Goal: Transaction & Acquisition: Subscribe to service/newsletter

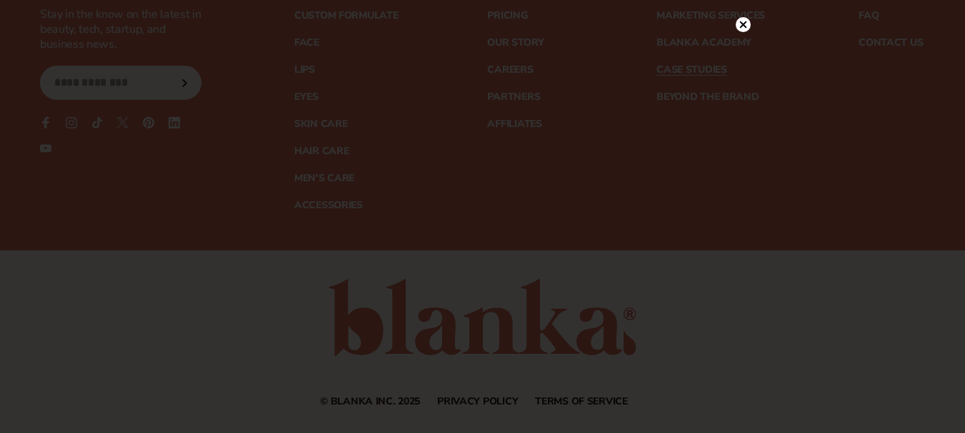
scroll to position [5756, 0]
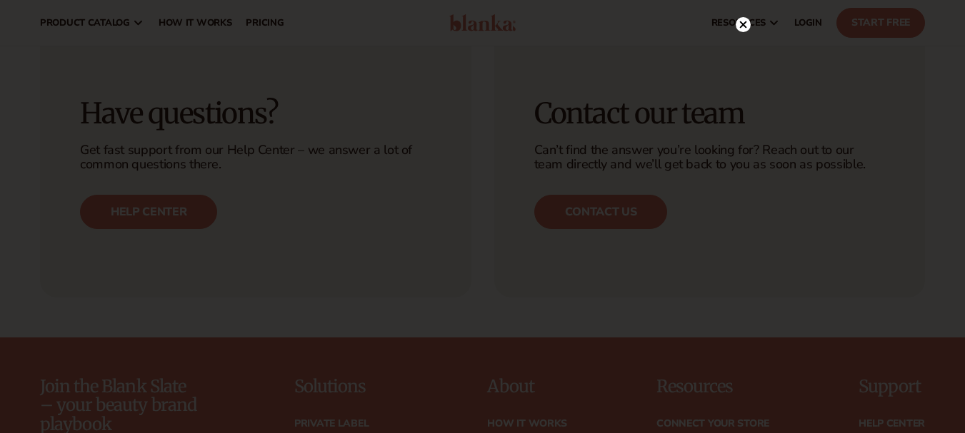
click at [747, 23] on circle at bounding box center [742, 24] width 15 height 15
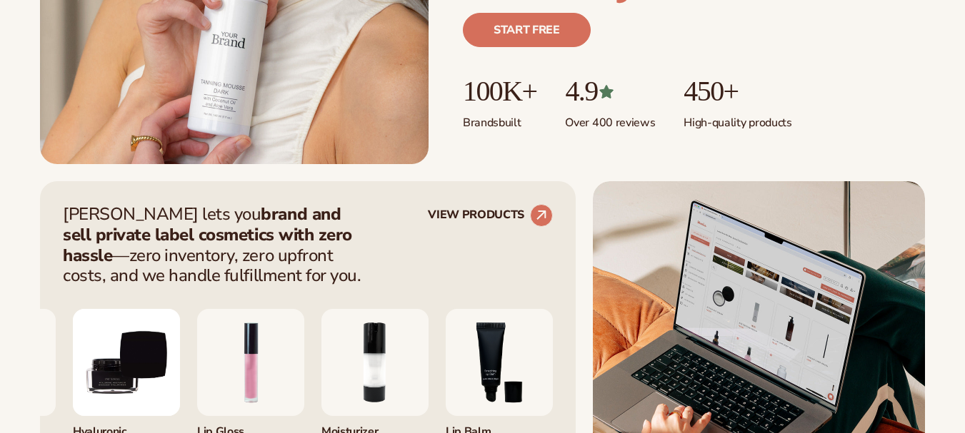
scroll to position [615, 0]
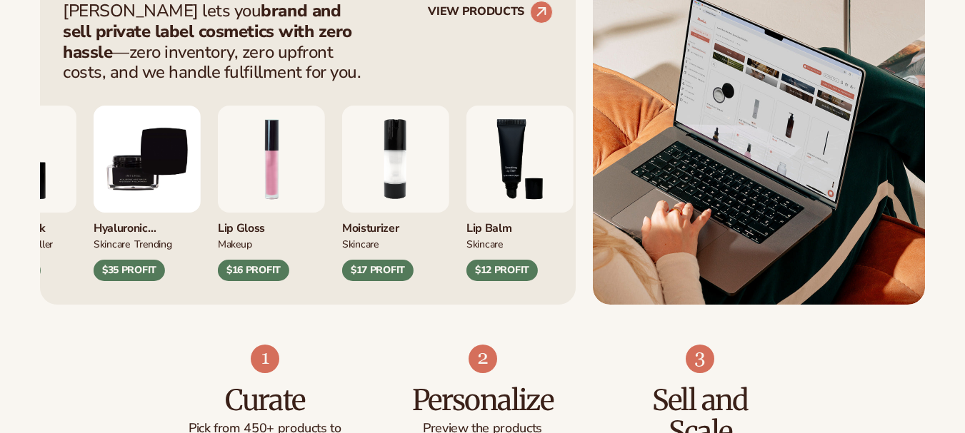
click at [342, 223] on div "Moisturizer SKINCARE $17 PROFIT" at bounding box center [395, 194] width 107 height 176
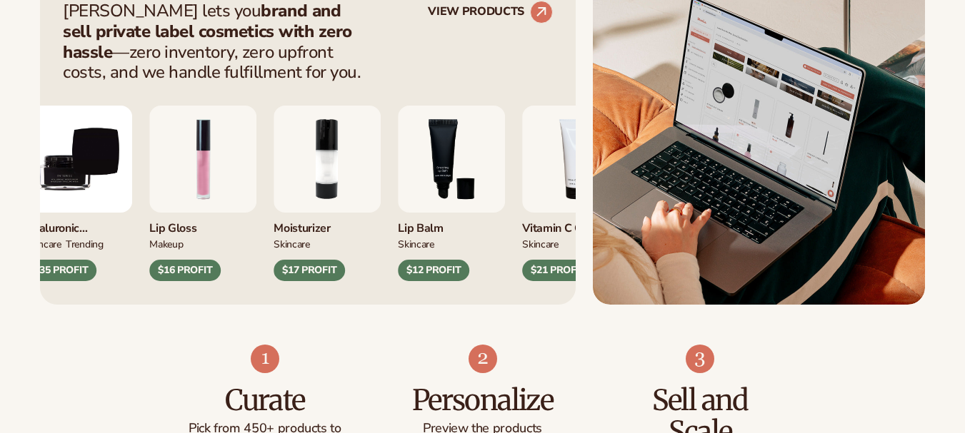
click at [398, 251] on div "Lip Balm SKINCARE $12 PROFIT" at bounding box center [451, 247] width 107 height 69
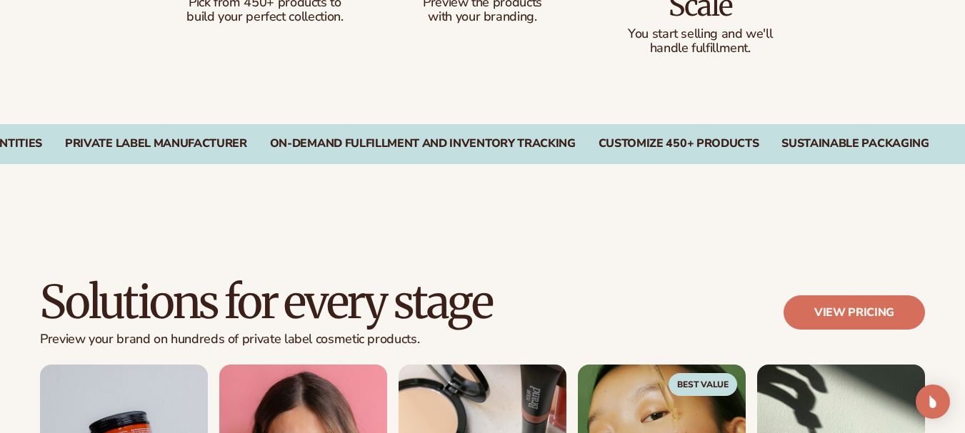
scroll to position [1064, 0]
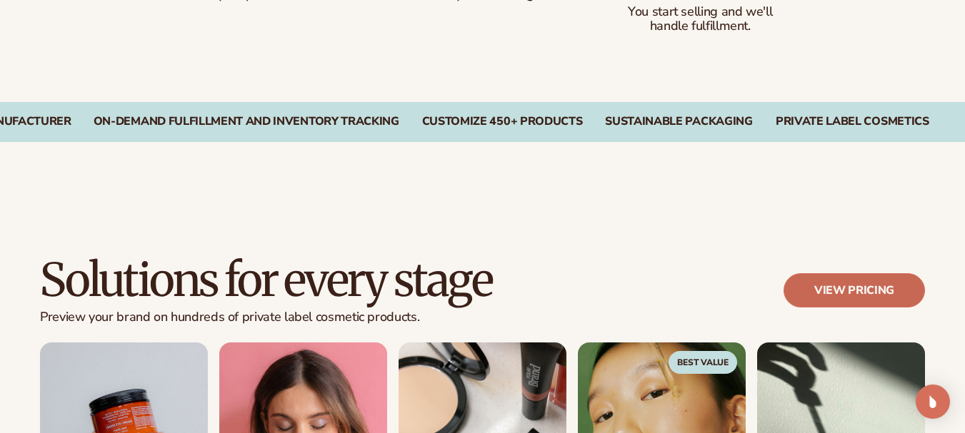
click at [840, 289] on link "View pricing" at bounding box center [853, 290] width 141 height 34
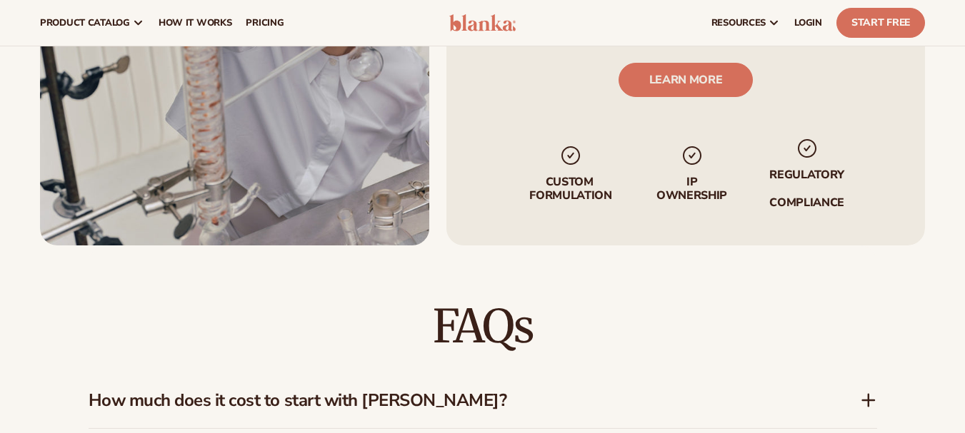
scroll to position [428, 0]
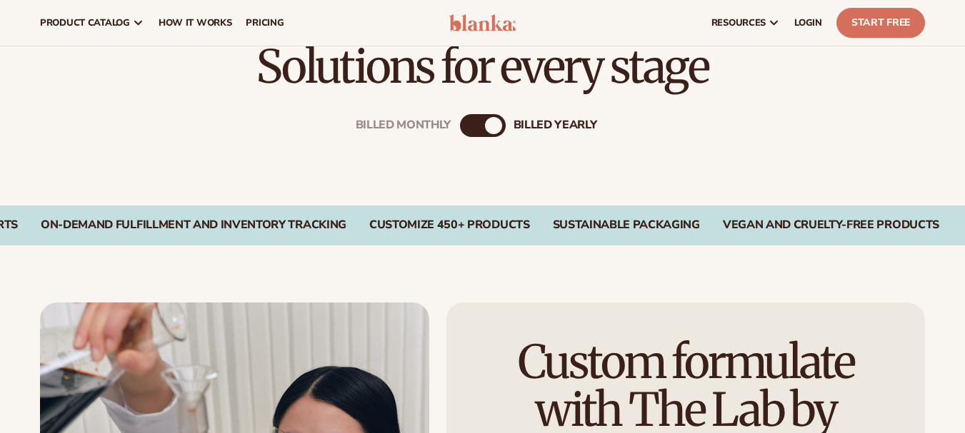
click at [488, 120] on div "billed Yearly" at bounding box center [493, 125] width 17 height 17
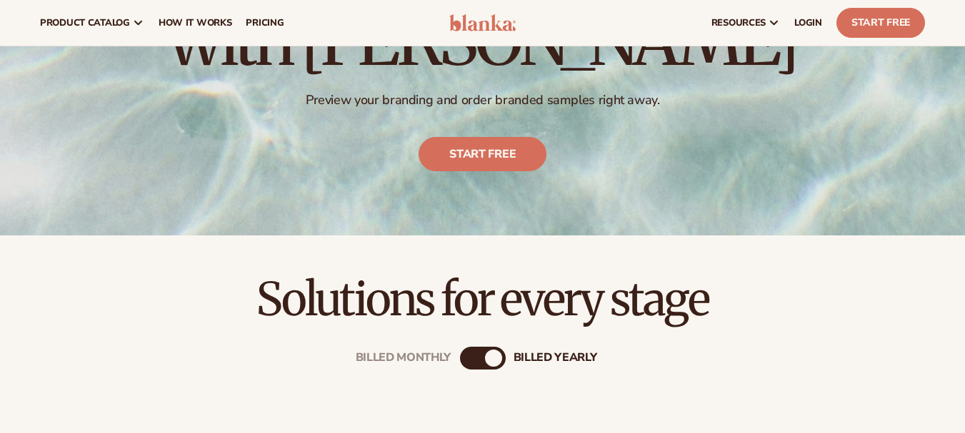
scroll to position [0, 0]
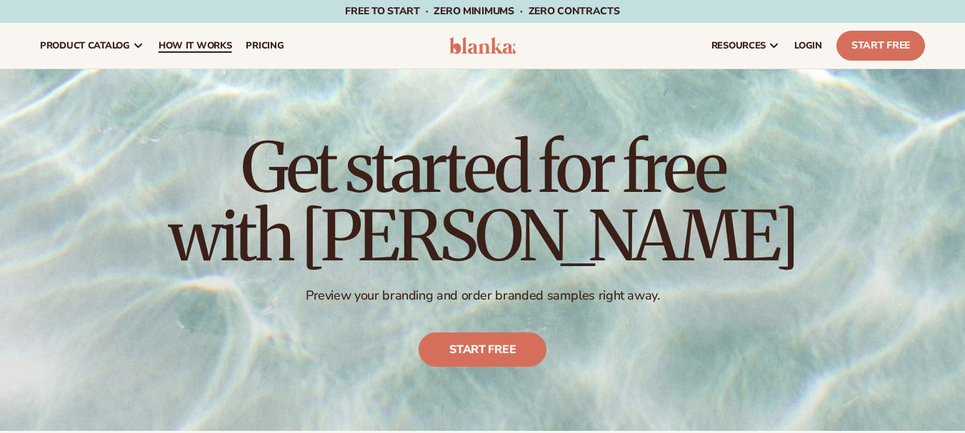
click at [177, 46] on span "How It Works" at bounding box center [196, 45] width 74 height 11
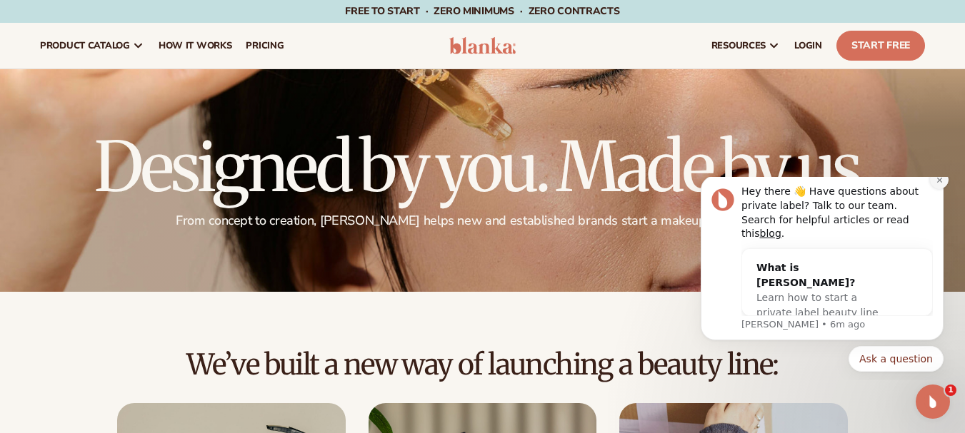
click at [943, 189] on button "Dismiss notification" at bounding box center [939, 180] width 19 height 19
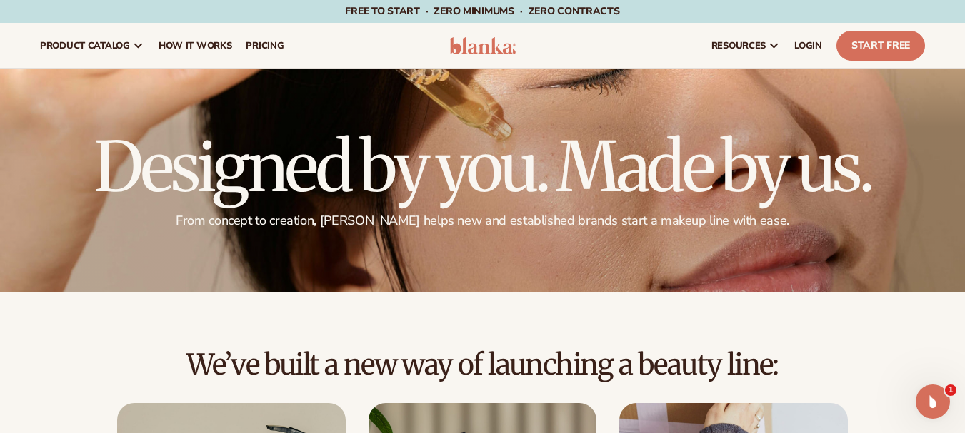
click at [377, 220] on p "From concept to creation, Blanka helps new and established brands start a makeu…" at bounding box center [482, 221] width 885 height 16
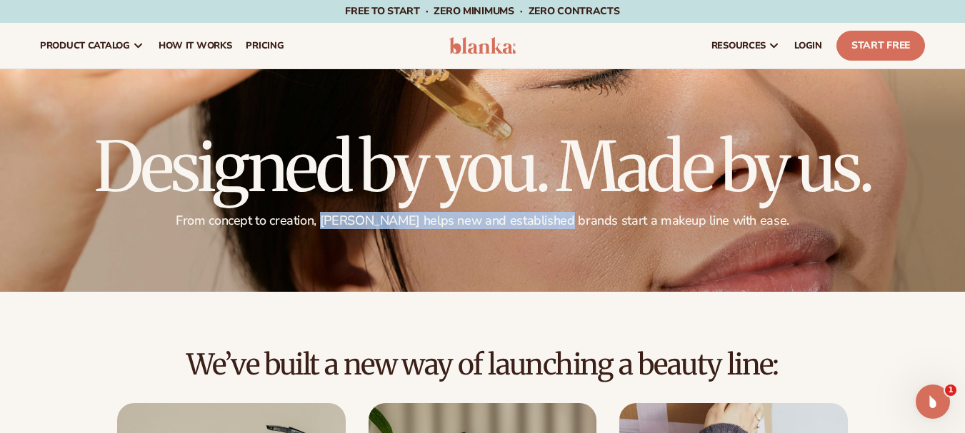
drag, startPoint x: 377, startPoint y: 220, endPoint x: 549, endPoint y: 220, distance: 172.1
click at [549, 220] on p "From concept to creation, Blanka helps new and established brands start a makeu…" at bounding box center [482, 221] width 885 height 16
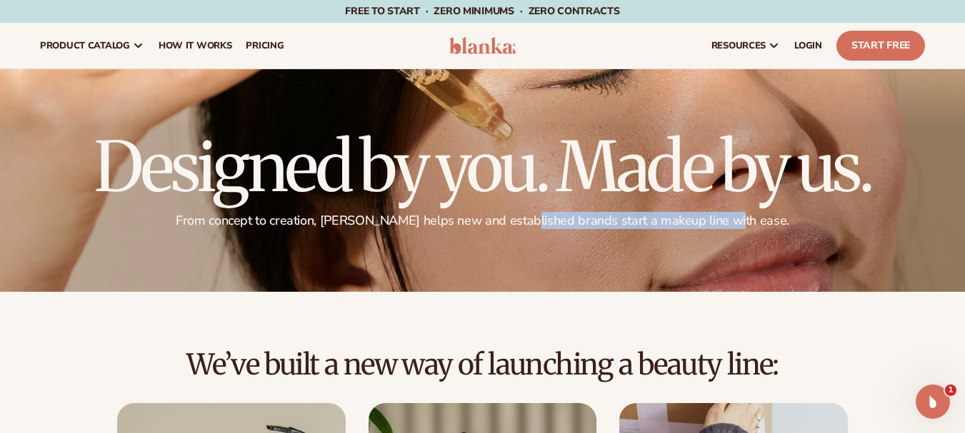
drag, startPoint x: 549, startPoint y: 220, endPoint x: 734, endPoint y: 222, distance: 184.9
click at [734, 222] on p "From concept to creation, Blanka helps new and established brands start a makeu…" at bounding box center [482, 221] width 885 height 16
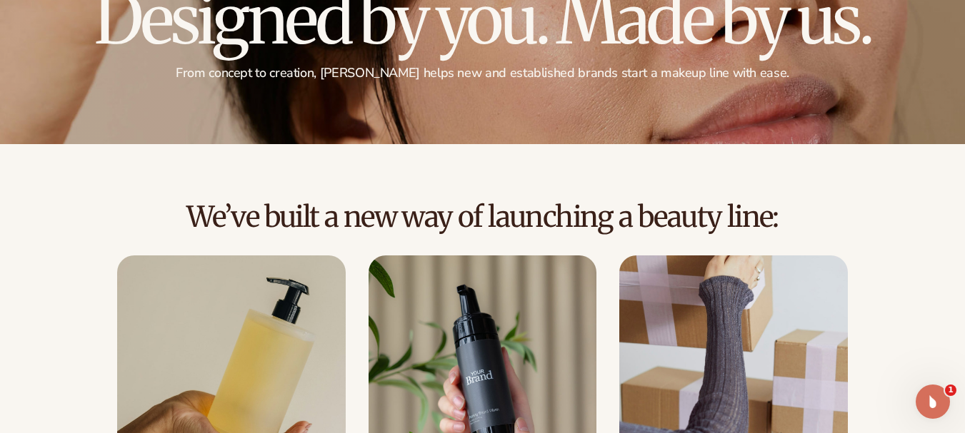
scroll to position [214, 0]
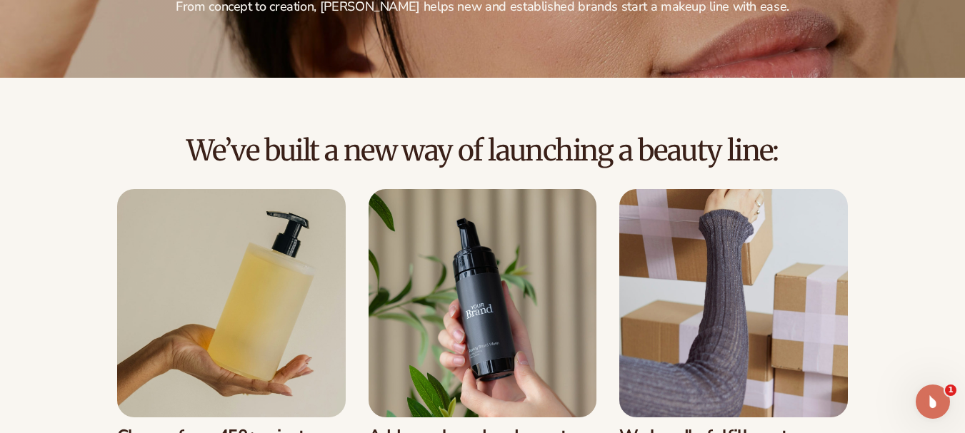
click at [235, 141] on h2 "We’ve built a new way of launching a beauty line:" at bounding box center [482, 150] width 885 height 31
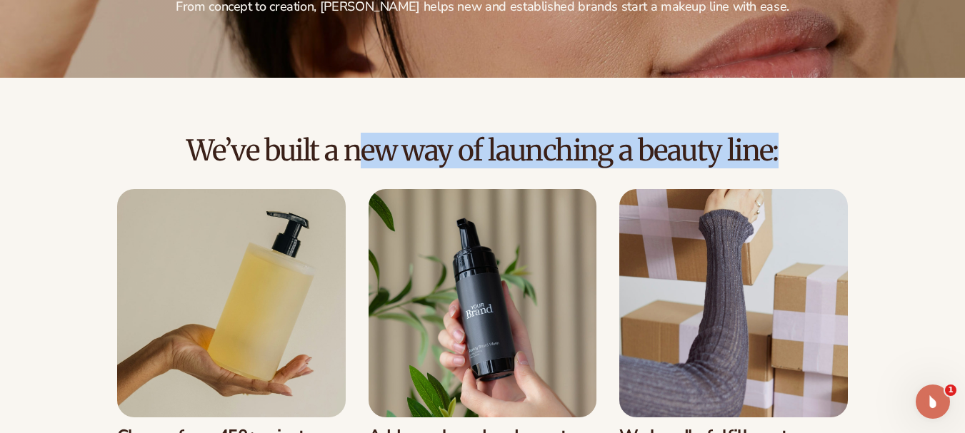
drag, startPoint x: 235, startPoint y: 141, endPoint x: 551, endPoint y: 151, distance: 316.5
click at [550, 151] on h2 "We’ve built a new way of launching a beauty line:" at bounding box center [482, 150] width 885 height 31
click at [607, 152] on h2 "We’ve built a new way of launching a beauty line:" at bounding box center [482, 150] width 885 height 31
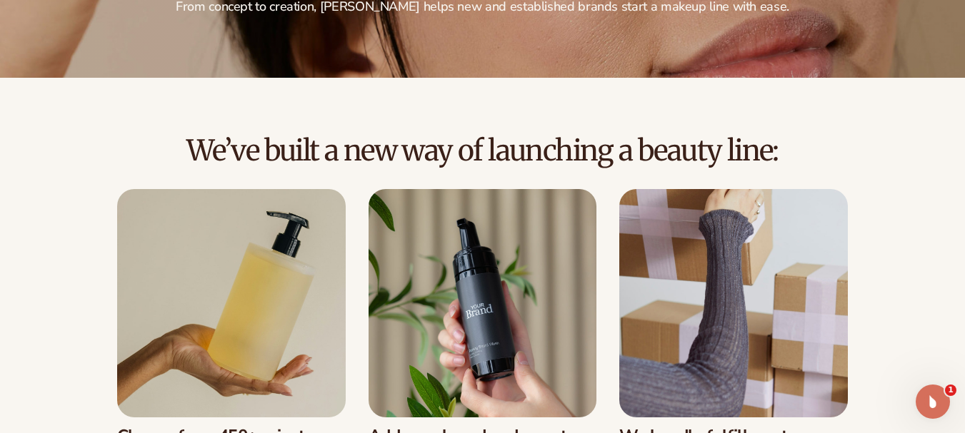
drag, startPoint x: 607, startPoint y: 152, endPoint x: 743, endPoint y: 153, distance: 135.7
click at [743, 153] on h2 "We’ve built a new way of launching a beauty line:" at bounding box center [482, 150] width 885 height 31
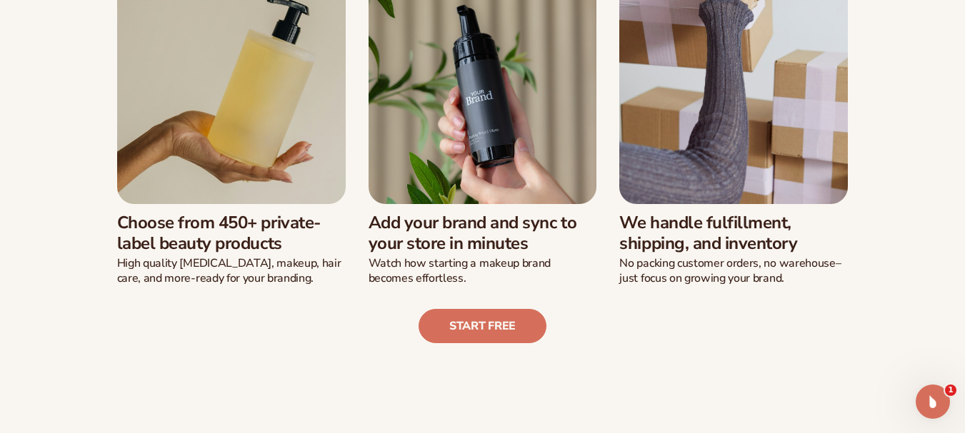
scroll to position [428, 0]
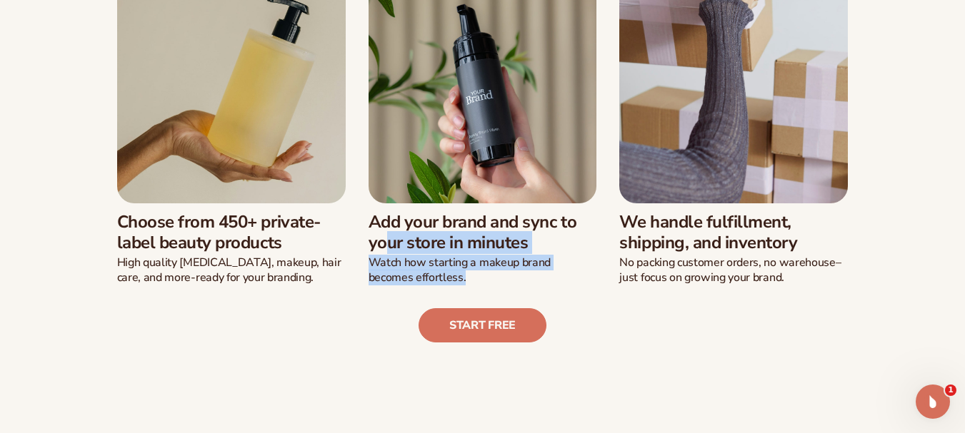
drag, startPoint x: 362, startPoint y: 221, endPoint x: 599, endPoint y: 275, distance: 243.2
click at [599, 275] on div "Choose from 450+ private-label beauty products High quality skin care, makeup, …" at bounding box center [483, 130] width 788 height 311
click at [510, 268] on p "Watch how starting a makeup brand becomes effortless." at bounding box center [482, 271] width 228 height 30
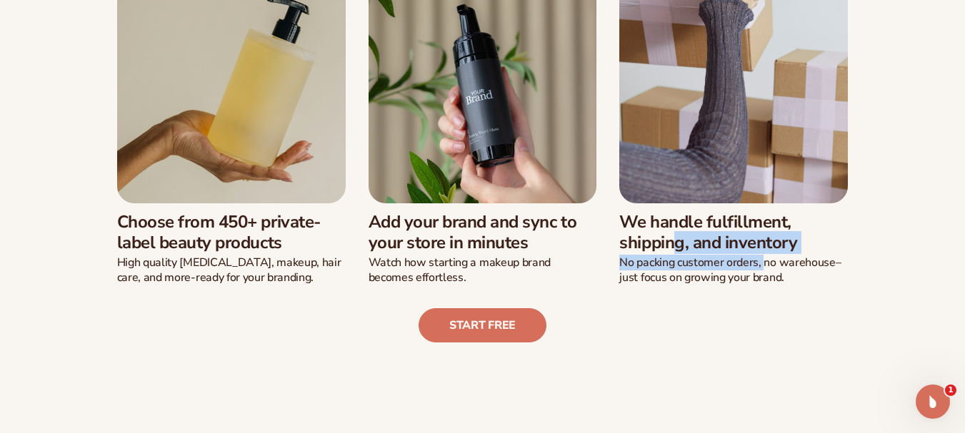
drag, startPoint x: 638, startPoint y: 226, endPoint x: 762, endPoint y: 268, distance: 131.4
click at [762, 268] on div "We handle fulfillment, shipping, and inventory No packing customer orders, no w…" at bounding box center [733, 244] width 228 height 82
click at [762, 268] on p "No packing customer orders, no warehouse–just focus on growing your brand." at bounding box center [733, 271] width 228 height 30
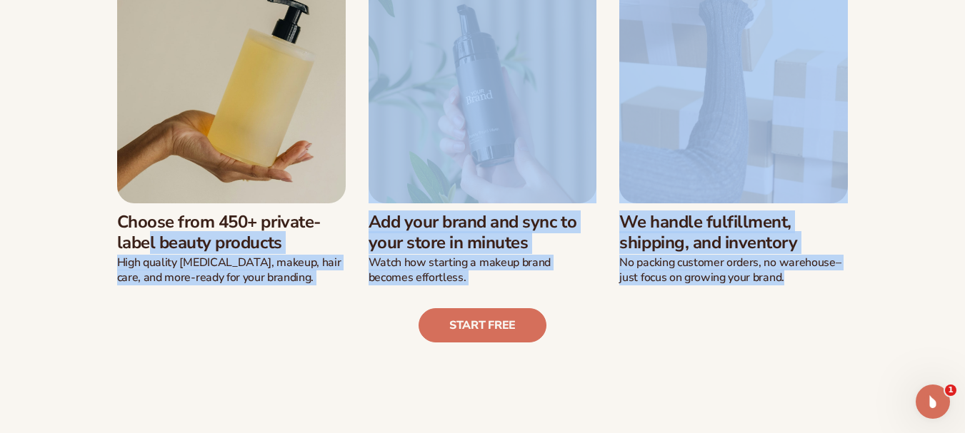
drag, startPoint x: 109, startPoint y: 218, endPoint x: 344, endPoint y: 297, distance: 247.9
click at [344, 297] on div "We’ve built a new way of launching a beauty line: Choose from 450+ private-labe…" at bounding box center [482, 132] width 885 height 422
click at [279, 286] on div "Start free" at bounding box center [482, 314] width 885 height 57
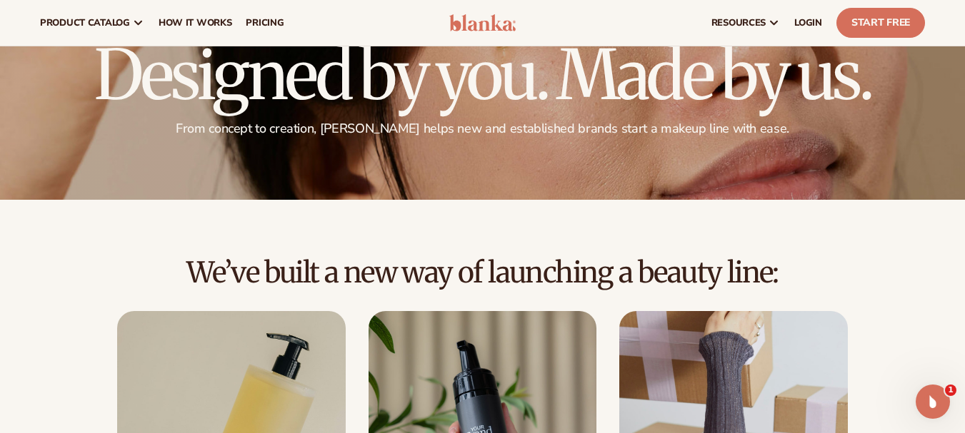
scroll to position [0, 0]
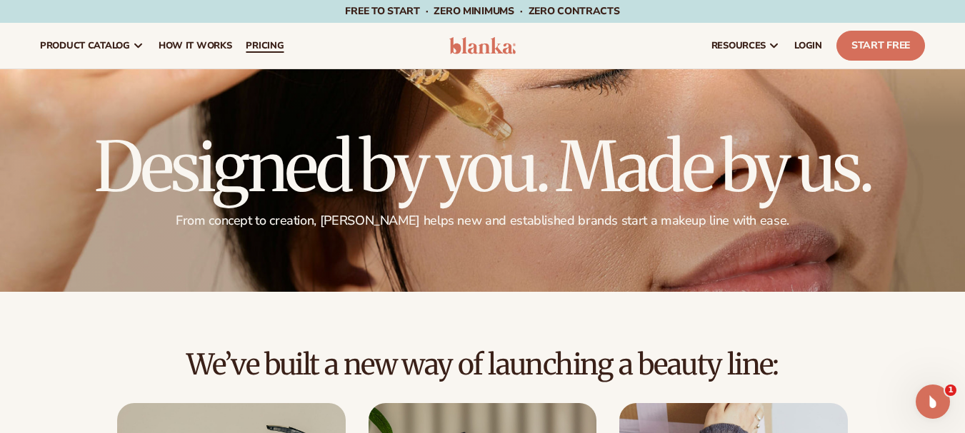
click at [261, 48] on span "pricing" at bounding box center [265, 45] width 38 height 11
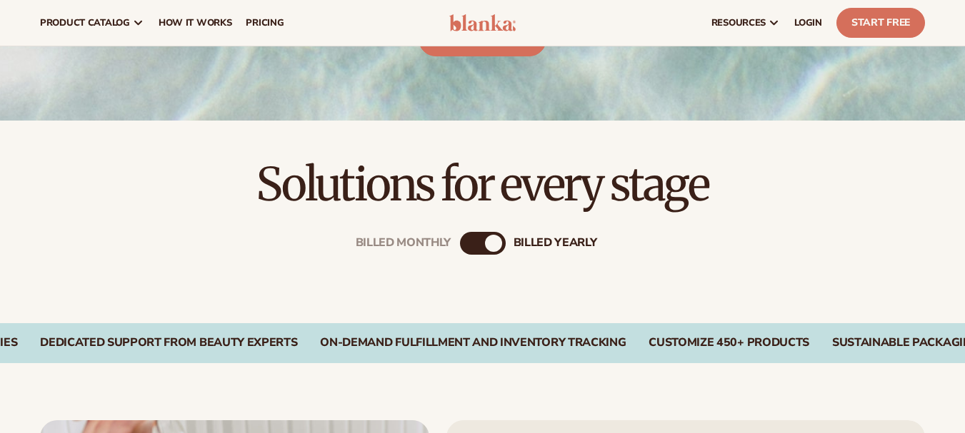
scroll to position [143, 0]
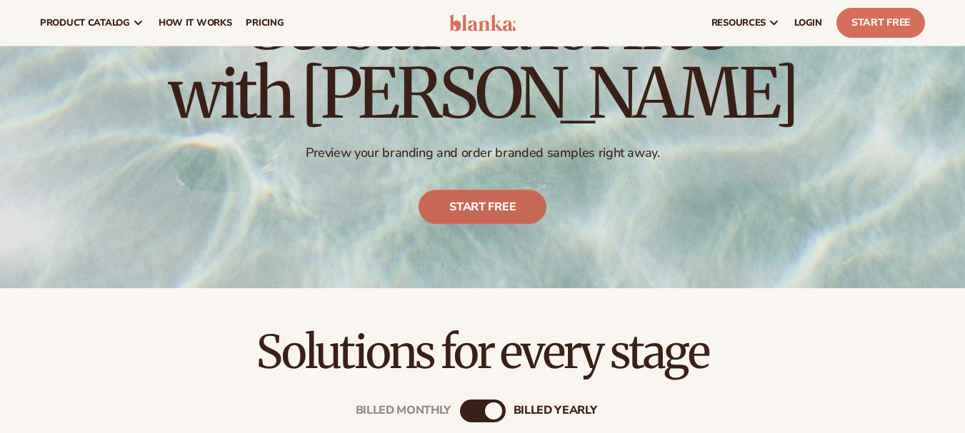
click at [476, 211] on link "Start free" at bounding box center [482, 207] width 128 height 34
